Goal: Task Accomplishment & Management: Complete application form

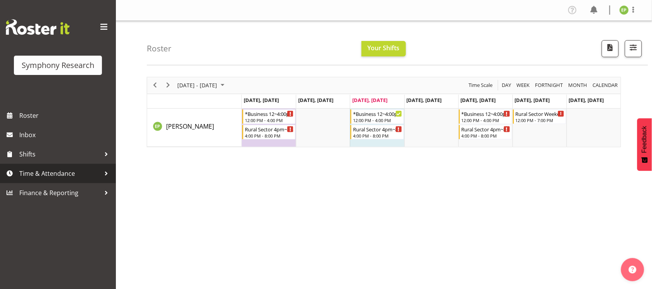
click at [89, 171] on span "Time & Attendance" at bounding box center [59, 174] width 81 height 12
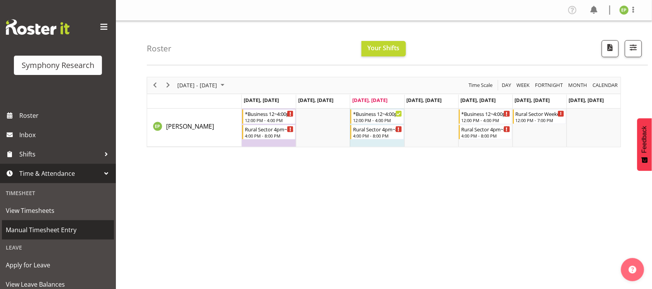
click at [36, 222] on link "Manual Timesheet Entry" at bounding box center [58, 229] width 112 height 19
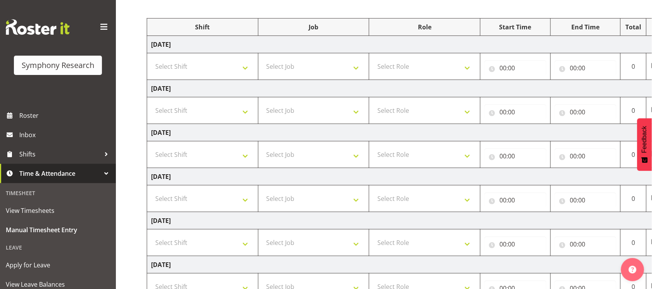
scroll to position [97, 0]
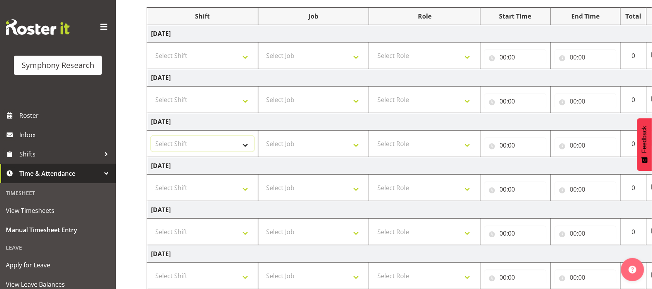
click at [244, 142] on select "Select Shift !!Weekend Residential (Roster IT Shift Label) *Business 9/10am ~ 4…" at bounding box center [202, 143] width 103 height 15
select select "81298"
click at [151, 137] on select "Select Shift !!Weekend Residential (Roster IT Shift Label) *Business 9/10am ~ 4…" at bounding box center [202, 143] width 103 height 15
click at [358, 143] on select "Select Job 550060 IF Admin 553492 World Poll Aus Wave 2 Main 2025 553493 World …" at bounding box center [313, 143] width 103 height 15
select select "10587"
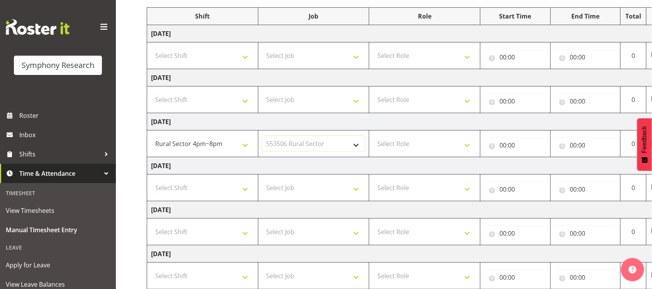
click at [262, 137] on select "Select Job 550060 IF Admin 553492 World Poll Aus Wave 2 Main 2025 553493 World …" at bounding box center [313, 143] width 103 height 15
click at [462, 147] on select "Select Role Briefing Interviewing" at bounding box center [424, 143] width 103 height 15
select select "47"
click at [373, 137] on select "Select Role Briefing Interviewing" at bounding box center [424, 143] width 103 height 15
click at [526, 143] on input "00:00" at bounding box center [515, 144] width 62 height 15
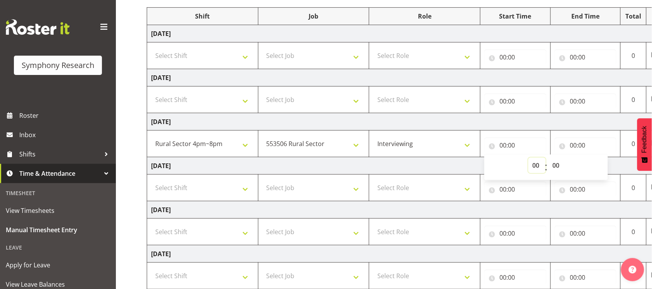
click at [535, 165] on select "00 01 02 03 04 05 06 07 08 09 10 11 12 13 14 15 16 17 18 19 20 21 22 23" at bounding box center [536, 165] width 17 height 15
select select "16"
click at [528, 158] on select "00 01 02 03 04 05 06 07 08 09 10 11 12 13 14 15 16 17 18 19 20 21 22 23" at bounding box center [536, 165] width 17 height 15
type input "16:00"
click at [584, 145] on input "00:00" at bounding box center [585, 144] width 62 height 15
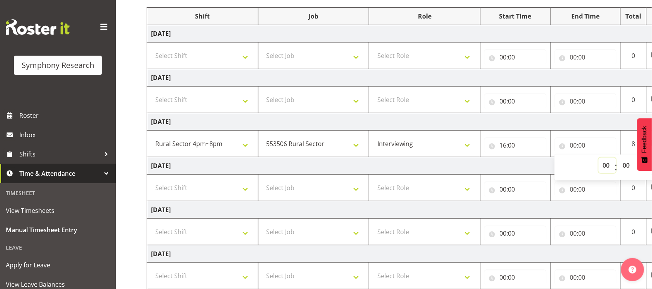
click at [607, 165] on select "00 01 02 03 04 05 06 07 08 09 10 11 12 13 14 15 16 17 18 19 20 21 22 23" at bounding box center [607, 165] width 17 height 15
select select "20"
click at [599, 158] on select "00 01 02 03 04 05 06 07 08 09 10 11 12 13 14 15 16 17 18 19 20 21 22 23" at bounding box center [607, 165] width 17 height 15
type input "20:00"
click at [584, 205] on td "Friday 26th September 2025" at bounding box center [417, 209] width 540 height 17
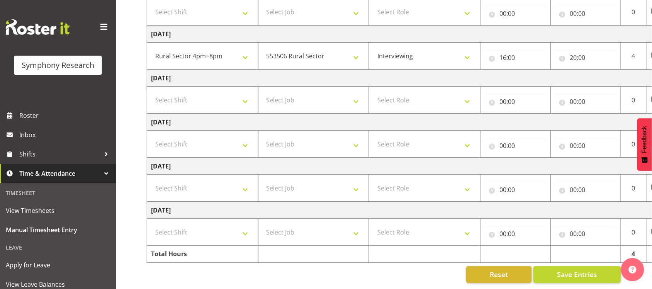
scroll to position [193, 0]
click at [246, 94] on select "Select Shift !!Weekend Residential (Roster IT Shift Label) *Business 9/10am ~ 4…" at bounding box center [202, 99] width 103 height 15
select select "81561"
click at [151, 92] on select "Select Shift !!Weekend Residential (Roster IT Shift Label) *Business 9/10am ~ 4…" at bounding box center [202, 99] width 103 height 15
click at [359, 93] on select "Select Job 550060 IF Admin 553492 World Poll Aus Wave 2 Main 2025 553493 World …" at bounding box center [313, 99] width 103 height 15
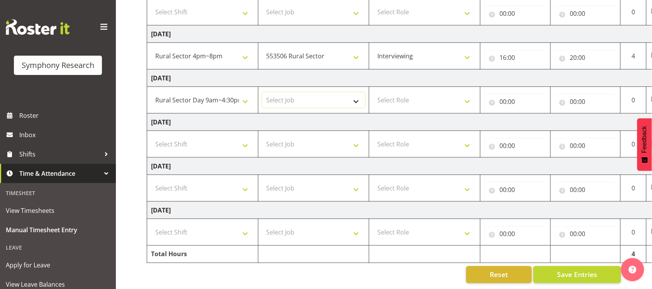
select select "10587"
click at [262, 92] on select "Select Job 550060 IF Admin 553492 World Poll Aus Wave 2 Main 2025 553493 World …" at bounding box center [313, 99] width 103 height 15
click at [451, 94] on select "Select Role Briefing Interviewing" at bounding box center [424, 99] width 103 height 15
select select "47"
click at [373, 92] on select "Select Role Briefing Interviewing" at bounding box center [424, 99] width 103 height 15
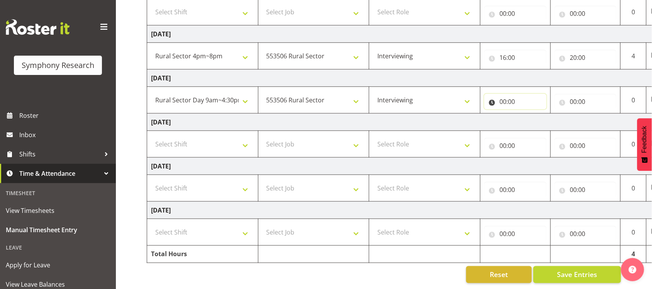
click at [500, 94] on input "00:00" at bounding box center [515, 101] width 62 height 15
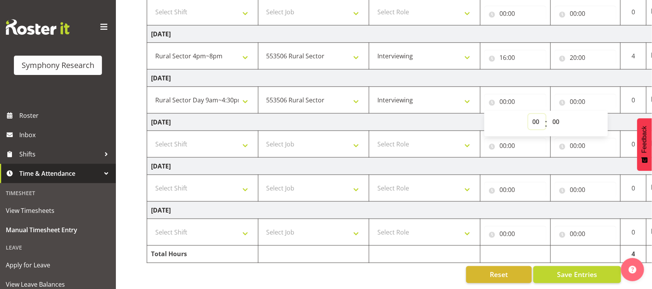
click at [537, 114] on select "00 01 02 03 04 05 06 07 08 09 10 11 12 13 14 15 16 17 18 19 20 21 22 23" at bounding box center [536, 121] width 17 height 15
select select "12"
click at [528, 114] on select "00 01 02 03 04 05 06 07 08 09 10 11 12 13 14 15 16 17 18 19 20 21 22 23" at bounding box center [536, 121] width 17 height 15
type input "12:00"
click at [592, 94] on input "00:00" at bounding box center [585, 101] width 62 height 15
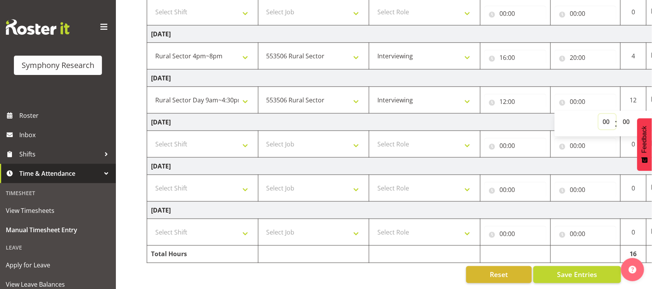
click at [605, 114] on select "00 01 02 03 04 05 06 07 08 09 10 11 12 13 14 15 16 17 18 19 20 21 22 23" at bounding box center [607, 121] width 17 height 15
select select "16"
click at [599, 114] on select "00 01 02 03 04 05 06 07 08 09 10 11 12 13 14 15 16 17 18 19 20 21 22 23" at bounding box center [607, 121] width 17 height 15
type input "16:00"
click at [530, 115] on td "Friday 26th September 2025" at bounding box center [417, 122] width 540 height 17
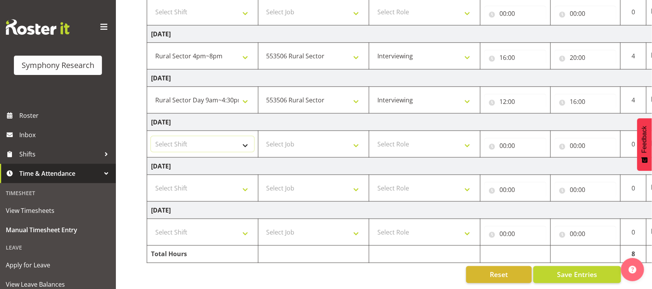
click at [249, 136] on select "Select Shift !!Weekend Residential (Roster IT Shift Label) *Business 9/10am ~ 4…" at bounding box center [202, 143] width 103 height 15
select select "81561"
click at [151, 136] on select "Select Shift !!Weekend Residential (Roster IT Shift Label) *Business 9/10am ~ 4…" at bounding box center [202, 143] width 103 height 15
click at [333, 141] on select "Select Job 550060 IF Admin 553492 World Poll Aus Wave 2 Main 2025 553493 World …" at bounding box center [313, 143] width 103 height 15
select select "10587"
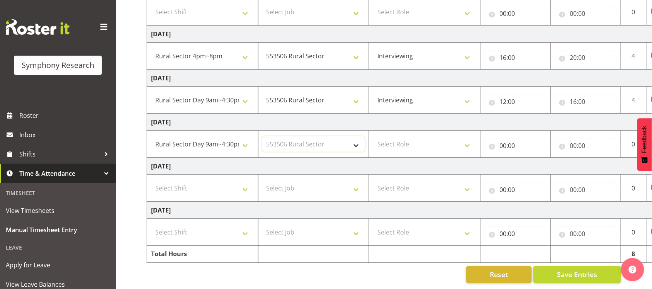
click at [262, 136] on select "Select Job 550060 IF Admin 553492 World Poll Aus Wave 2 Main 2025 553493 World …" at bounding box center [313, 143] width 103 height 15
click at [466, 140] on select "Select Role Briefing Interviewing" at bounding box center [424, 143] width 103 height 15
select select "47"
click at [373, 136] on select "Select Role Briefing Interviewing" at bounding box center [424, 143] width 103 height 15
click at [516, 143] on input "00:00" at bounding box center [515, 145] width 62 height 15
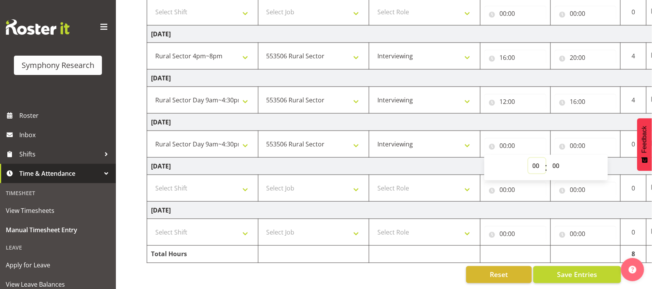
click at [533, 158] on select "00 01 02 03 04 05 06 07 08 09 10 11 12 13 14 15 16 17 18 19 20 21 22 23" at bounding box center [536, 165] width 17 height 15
select select "12"
click at [528, 158] on select "00 01 02 03 04 05 06 07 08 09 10 11 12 13 14 15 16 17 18 19 20 21 22 23" at bounding box center [536, 165] width 17 height 15
type input "12:00"
click at [580, 138] on input "00:00" at bounding box center [585, 145] width 62 height 15
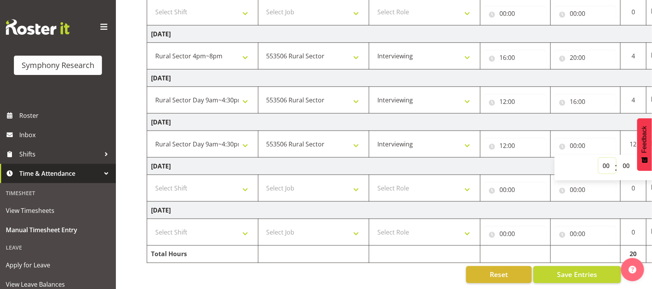
click at [605, 158] on select "00 01 02 03 04 05 06 07 08 09 10 11 12 13 14 15 16 17 18 19 20 21 22 23" at bounding box center [607, 165] width 17 height 15
select select "20"
click at [599, 158] on select "00 01 02 03 04 05 06 07 08 09 10 11 12 13 14 15 16 17 18 19 20 21 22 23" at bounding box center [607, 165] width 17 height 15
type input "20:00"
click at [543, 158] on td "Saturday 27th September 2025" at bounding box center [417, 166] width 540 height 17
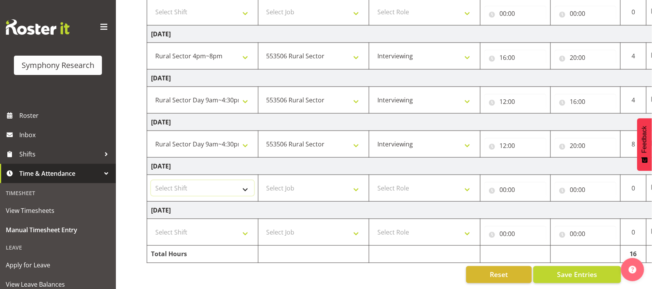
click at [247, 180] on select "Select Shift !!Weekend Residential (Roster IT Shift Label) *Business 9/10am ~ 4…" at bounding box center [202, 187] width 103 height 15
select select "81299"
click at [151, 180] on select "Select Shift !!Weekend Residential (Roster IT Shift Label) *Business 9/10am ~ 4…" at bounding box center [202, 187] width 103 height 15
click at [344, 181] on select "Select Job 550060 IF Admin 553492 World Poll Aus Wave 2 Main 2025 553493 World …" at bounding box center [313, 187] width 103 height 15
select select "10587"
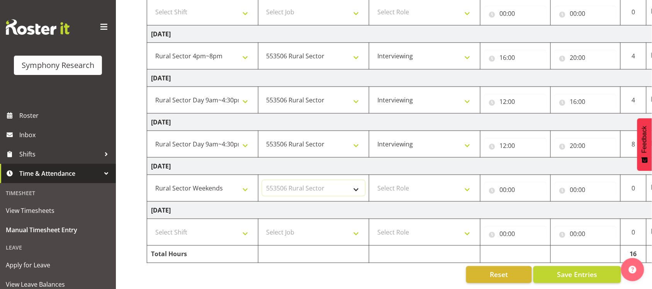
click at [262, 180] on select "Select Job 550060 IF Admin 553492 World Poll Aus Wave 2 Main 2025 553493 World …" at bounding box center [313, 187] width 103 height 15
click at [470, 181] on select "Select Role Briefing Interviewing" at bounding box center [424, 187] width 103 height 15
select select "47"
click at [373, 180] on select "Select Role Briefing Interviewing" at bounding box center [424, 187] width 103 height 15
click at [498, 182] on input "00:00" at bounding box center [515, 189] width 62 height 15
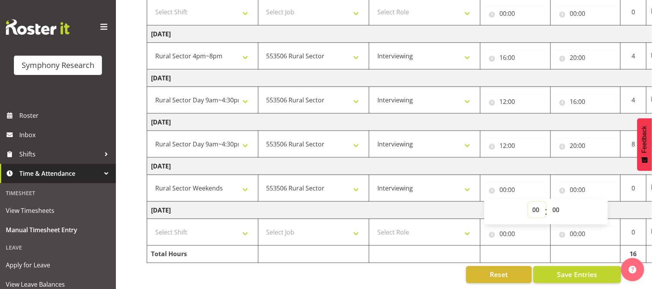
click at [535, 203] on select "00 01 02 03 04 05 06 07 08 09 10 11 12 13 14 15 16 17 18 19 20 21 22 23" at bounding box center [536, 209] width 17 height 15
select select "12"
click at [528, 202] on select "00 01 02 03 04 05 06 07 08 09 10 11 12 13 14 15 16 17 18 19 20 21 22 23" at bounding box center [536, 209] width 17 height 15
type input "12:00"
click at [591, 186] on input "00:00" at bounding box center [585, 189] width 62 height 15
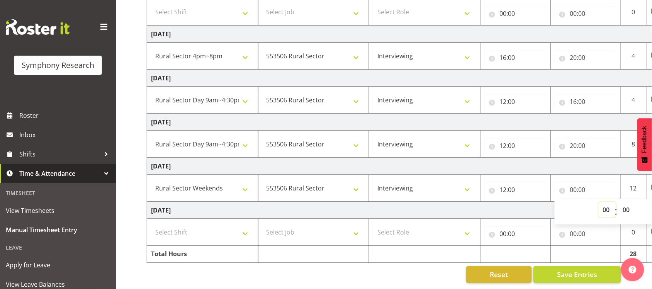
click at [607, 203] on select "00 01 02 03 04 05 06 07 08 09 10 11 12 13 14 15 16 17 18 19 20 21 22 23" at bounding box center [607, 209] width 17 height 15
select select "19"
click at [599, 202] on select "00 01 02 03 04 05 06 07 08 09 10 11 12 13 14 15 16 17 18 19 20 21 22 23" at bounding box center [607, 209] width 17 height 15
type input "19:00"
click at [541, 202] on td "Sunday 28th September 2025" at bounding box center [417, 210] width 540 height 17
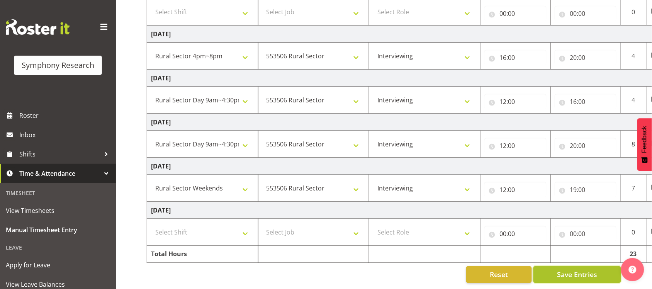
click at [583, 270] on span "Save Entries" at bounding box center [577, 275] width 40 height 10
